Goal: Task Accomplishment & Management: Manage account settings

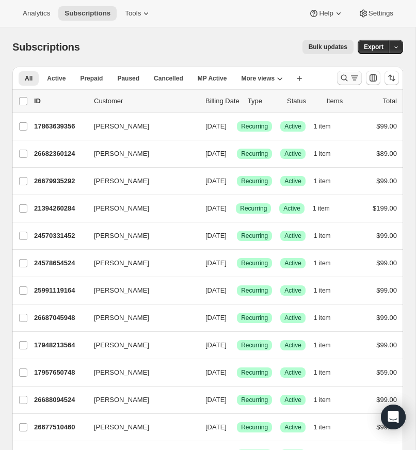
click at [345, 76] on icon "Search and filter results" at bounding box center [344, 78] width 10 height 10
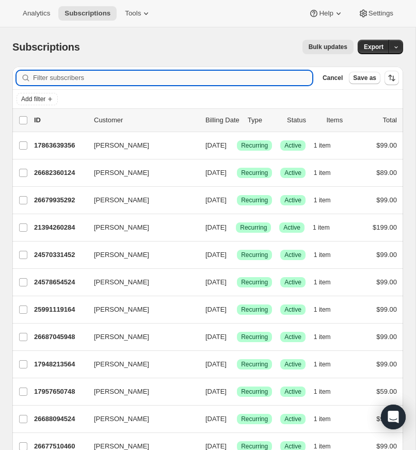
paste input "[EMAIL_ADDRESS][DOMAIN_NAME]"
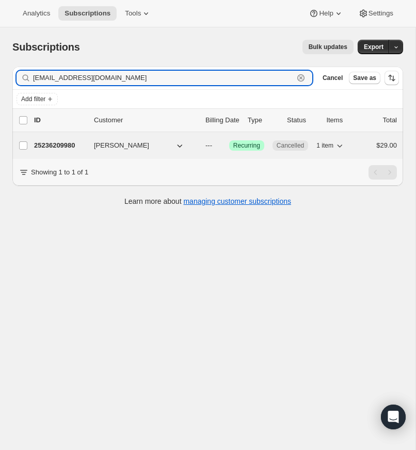
type input "[EMAIL_ADDRESS][DOMAIN_NAME]"
click at [69, 144] on p "25236209980" at bounding box center [60, 145] width 52 height 10
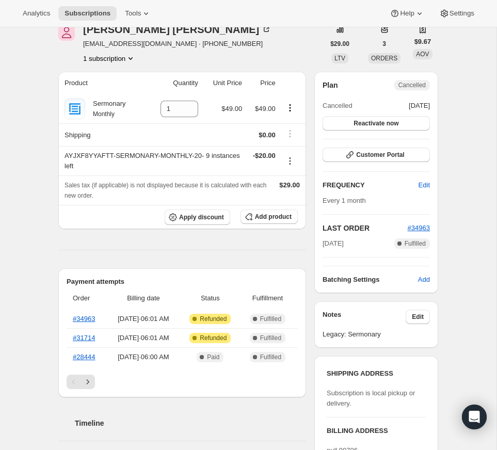
scroll to position [40, 0]
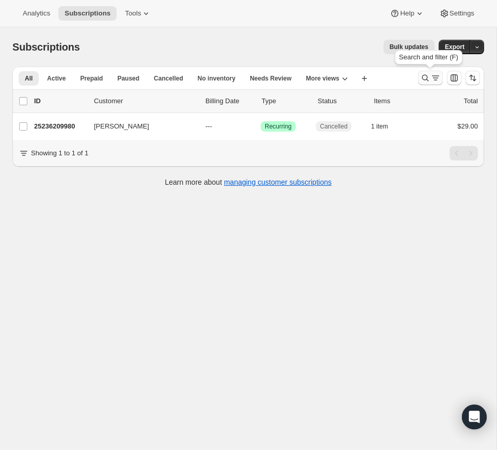
click at [415, 75] on icon "Search and filter results" at bounding box center [425, 78] width 10 height 10
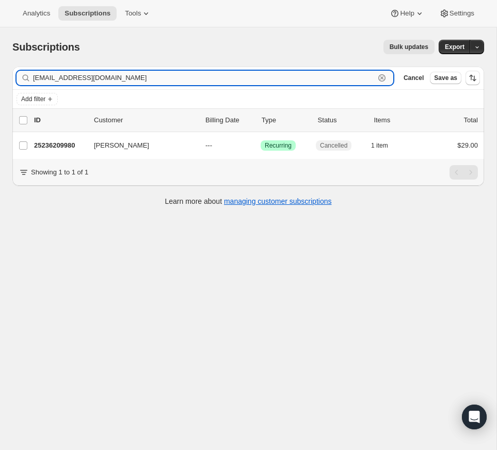
drag, startPoint x: 380, startPoint y: 75, endPoint x: 367, endPoint y: 76, distance: 12.4
click at [380, 75] on icon "button" at bounding box center [382, 78] width 10 height 10
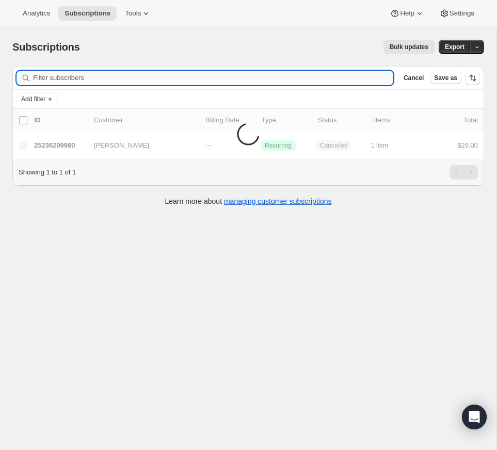
paste input "[PERSON_NAME][EMAIL_ADDRESS][DOMAIN_NAME]"
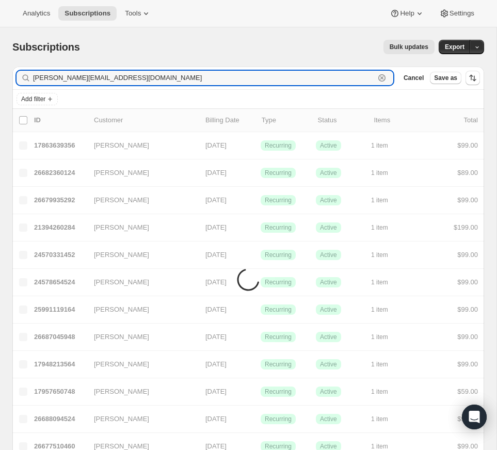
type input "[PERSON_NAME][EMAIL_ADDRESS][DOMAIN_NAME]"
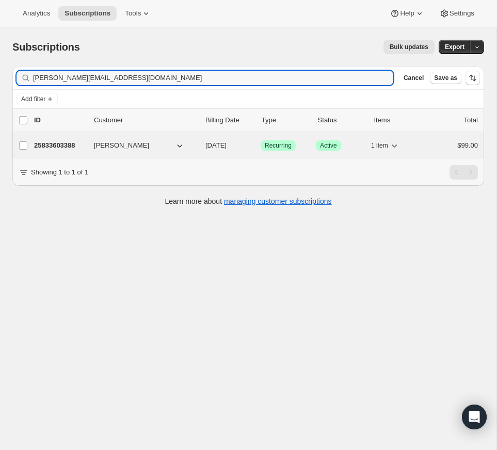
click at [70, 143] on p "25833603388" at bounding box center [60, 145] width 52 height 10
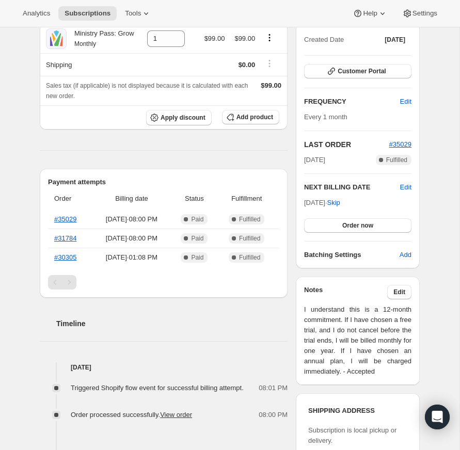
scroll to position [110, 0]
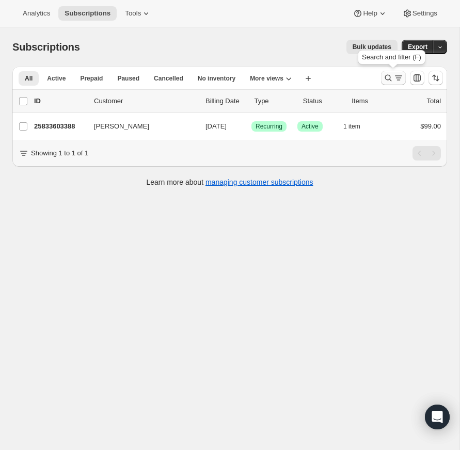
click at [386, 75] on icon "Search and filter results" at bounding box center [388, 78] width 10 height 10
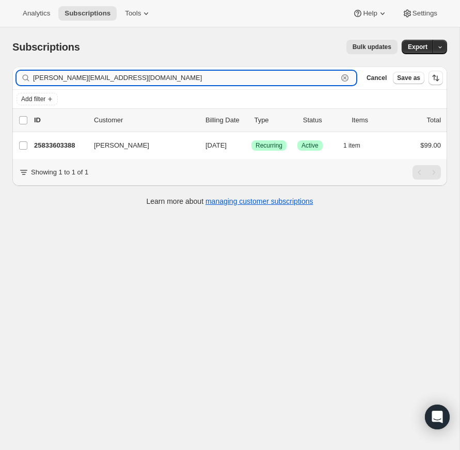
drag, startPoint x: 344, startPoint y: 76, endPoint x: 315, endPoint y: 80, distance: 29.6
click at [344, 76] on icon "button" at bounding box center [344, 78] width 10 height 10
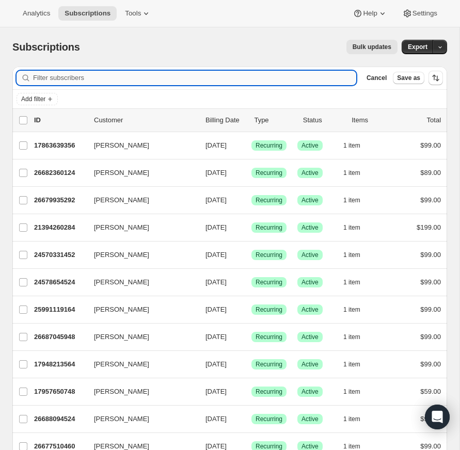
paste input "[PERSON_NAME][EMAIL_ADDRESS][PERSON_NAME][DOMAIN_NAME]"
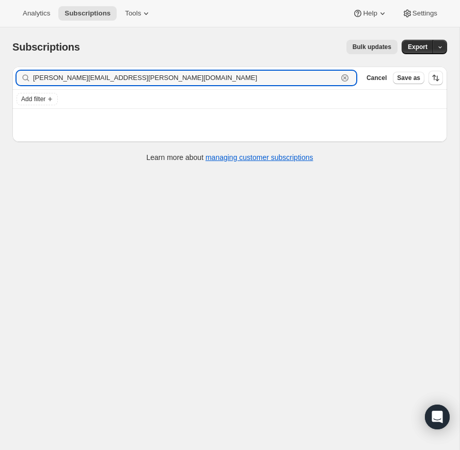
type input "[PERSON_NAME][EMAIL_ADDRESS][PERSON_NAME][DOMAIN_NAME]"
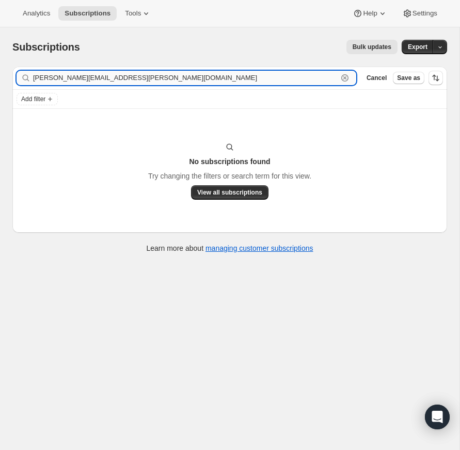
click at [171, 78] on input "[PERSON_NAME][EMAIL_ADDRESS][PERSON_NAME][DOMAIN_NAME]" at bounding box center [185, 78] width 304 height 14
drag, startPoint x: 346, startPoint y: 76, endPoint x: 264, endPoint y: 79, distance: 82.1
click at [345, 76] on icon "button" at bounding box center [345, 78] width 4 height 4
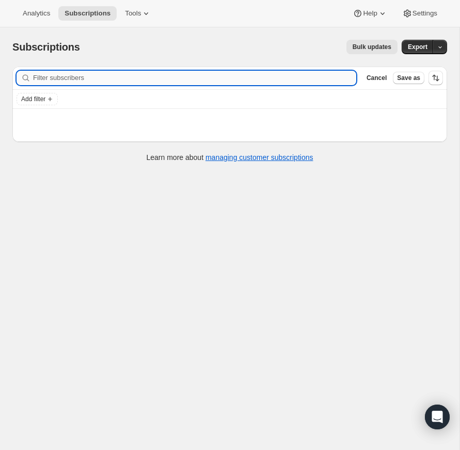
paste input "[EMAIL_ADDRESS][DOMAIN_NAME]"
type input "[EMAIL_ADDRESS][DOMAIN_NAME]"
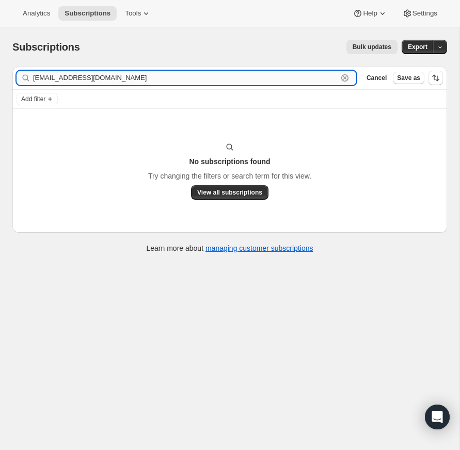
click at [156, 76] on input "[EMAIL_ADDRESS][DOMAIN_NAME]" at bounding box center [185, 78] width 304 height 14
drag, startPoint x: 345, startPoint y: 77, endPoint x: 163, endPoint y: 80, distance: 181.6
click at [345, 76] on icon "button" at bounding box center [344, 78] width 10 height 10
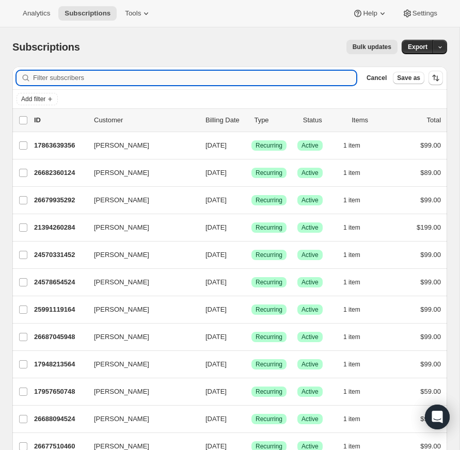
paste input "[EMAIL_ADDRESS][DOMAIN_NAME]"
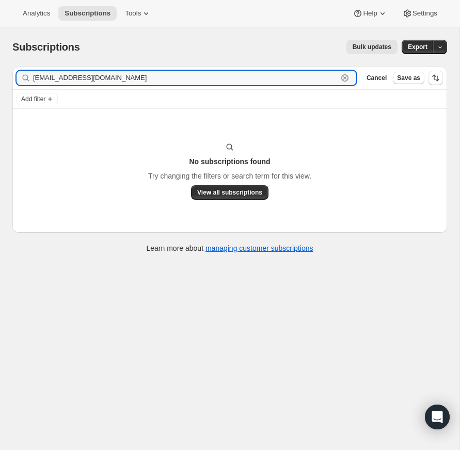
type input "[EMAIL_ADDRESS][DOMAIN_NAME]"
drag, startPoint x: 91, startPoint y: 76, endPoint x: 25, endPoint y: 76, distance: 65.5
click at [25, 76] on div "[EMAIL_ADDRESS][DOMAIN_NAME] Clear" at bounding box center [186, 78] width 339 height 14
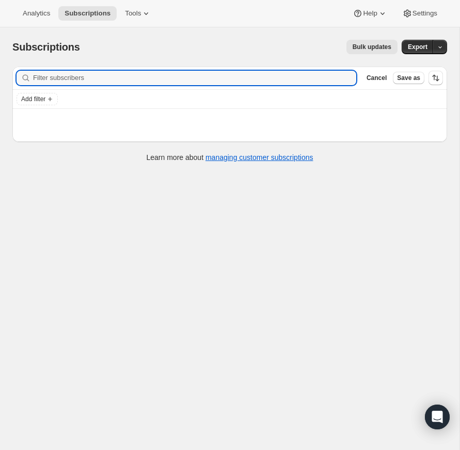
paste input "[EMAIL_ADDRESS][DOMAIN_NAME]"
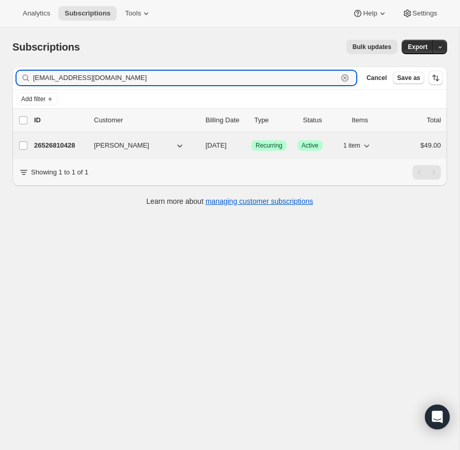
type input "[EMAIL_ADDRESS][DOMAIN_NAME]"
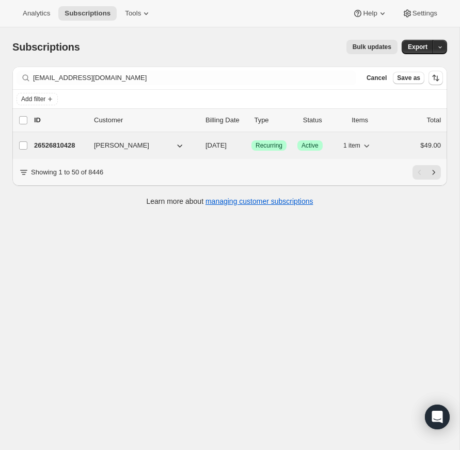
click at [66, 145] on p "26526810428" at bounding box center [60, 145] width 52 height 10
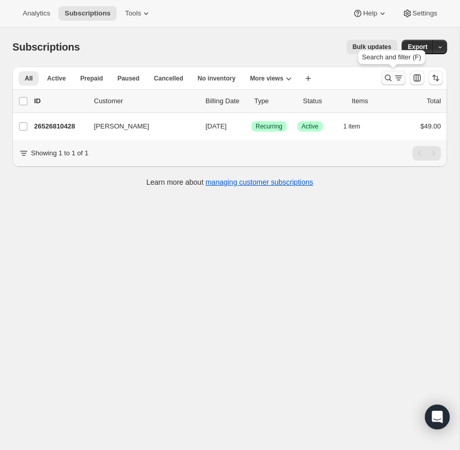
click at [387, 76] on icon "Search and filter results" at bounding box center [388, 78] width 10 height 10
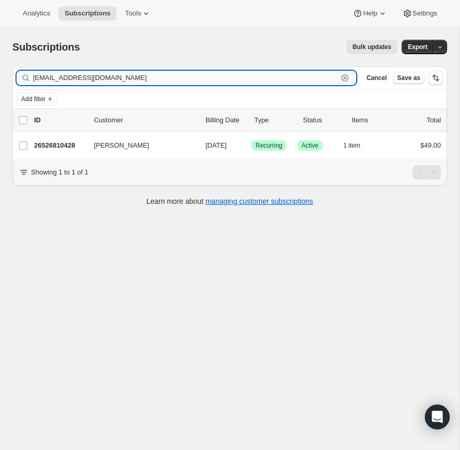
click at [348, 76] on icon "button" at bounding box center [344, 78] width 10 height 10
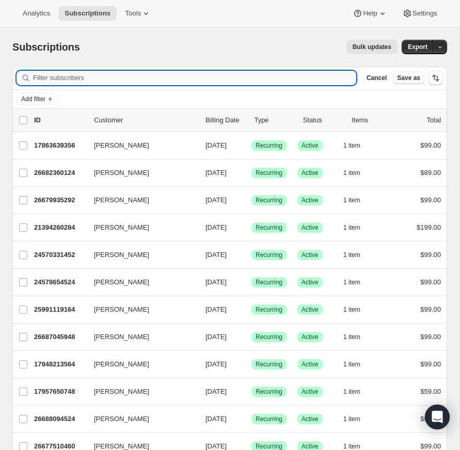
paste input "[EMAIL_ADDRESS][DOMAIN_NAME]"
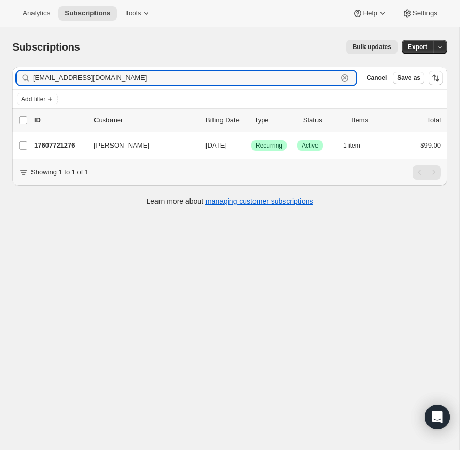
type input "[EMAIL_ADDRESS][DOMAIN_NAME]"
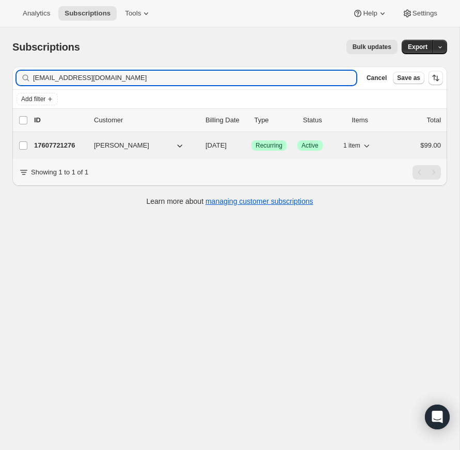
click at [62, 144] on p "17607721276" at bounding box center [60, 145] width 52 height 10
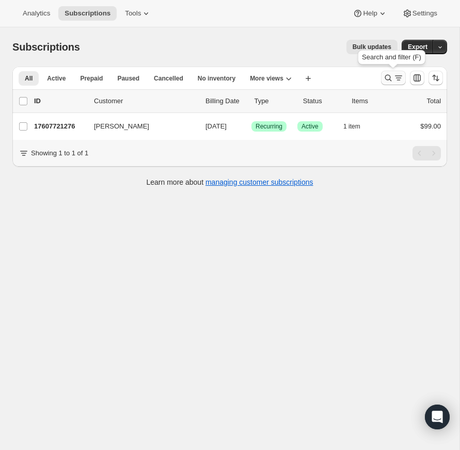
click at [387, 77] on icon "Search and filter results" at bounding box center [388, 78] width 10 height 10
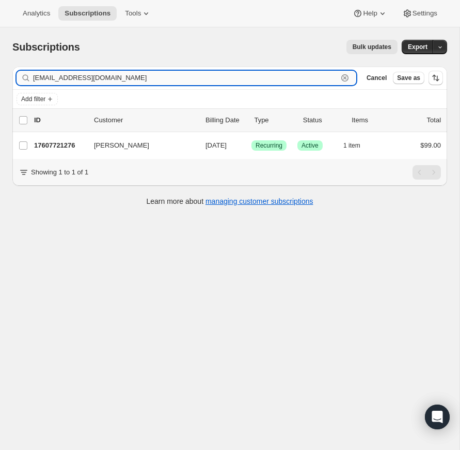
drag, startPoint x: 342, startPoint y: 75, endPoint x: 180, endPoint y: 71, distance: 162.5
click at [342, 75] on icon "button" at bounding box center [344, 77] width 7 height 7
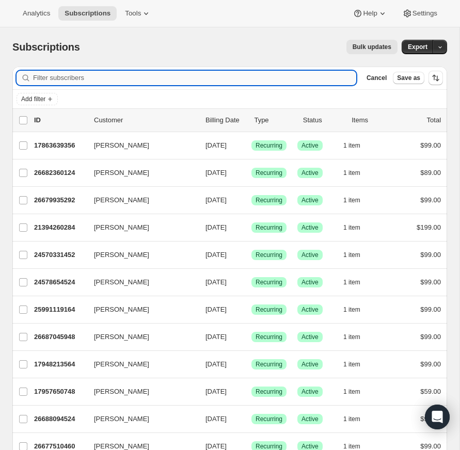
paste input "[EMAIL_ADDRESS][DOMAIN_NAME]"
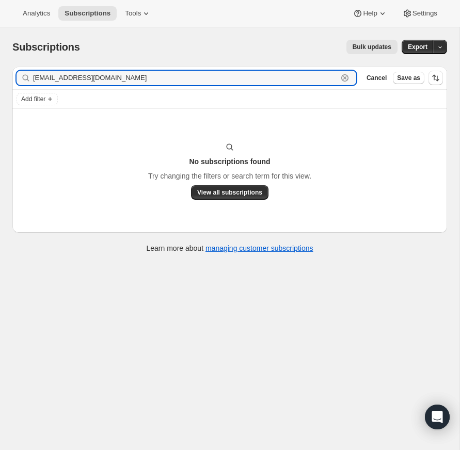
type input "[EMAIL_ADDRESS][DOMAIN_NAME]"
